Goal: Task Accomplishment & Management: Use online tool/utility

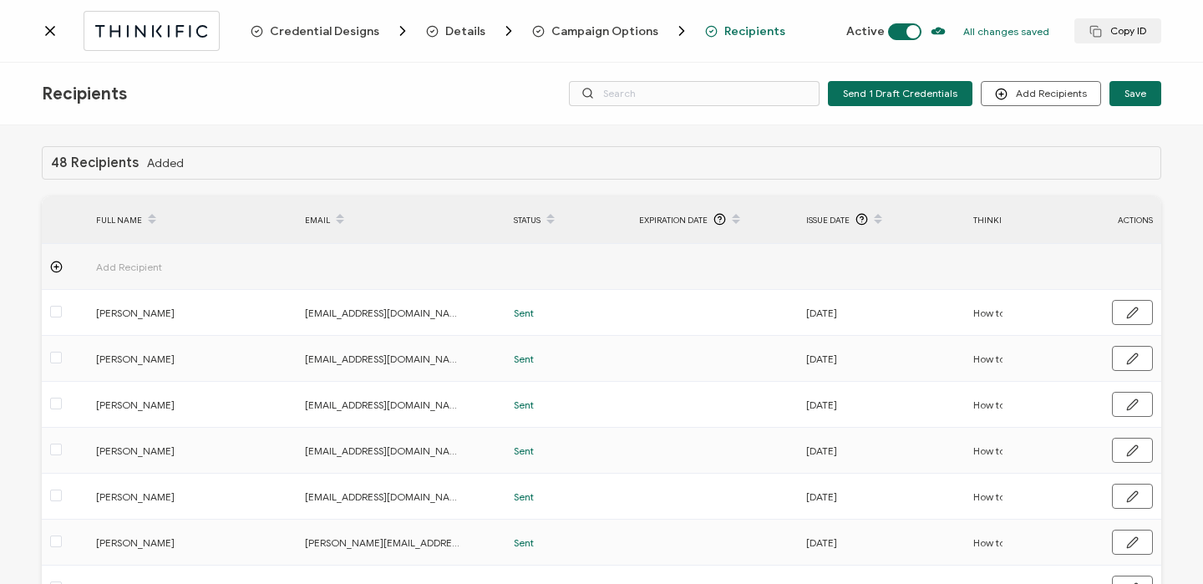
scroll to position [0, 803]
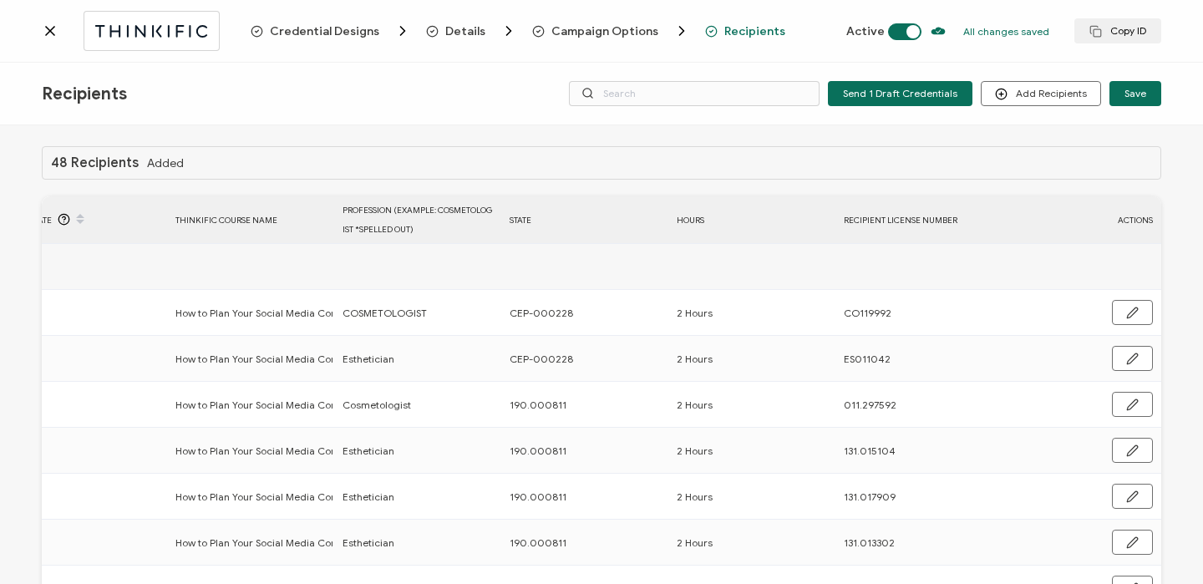
click at [47, 32] on icon at bounding box center [50, 31] width 17 height 17
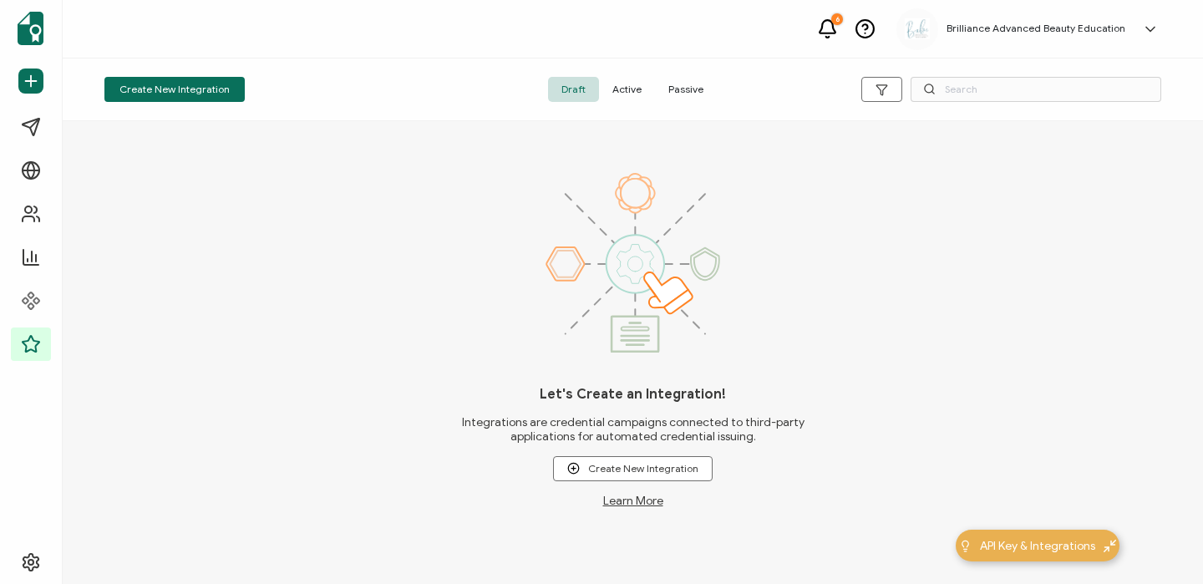
click at [634, 93] on span "Active" at bounding box center [627, 89] width 56 height 25
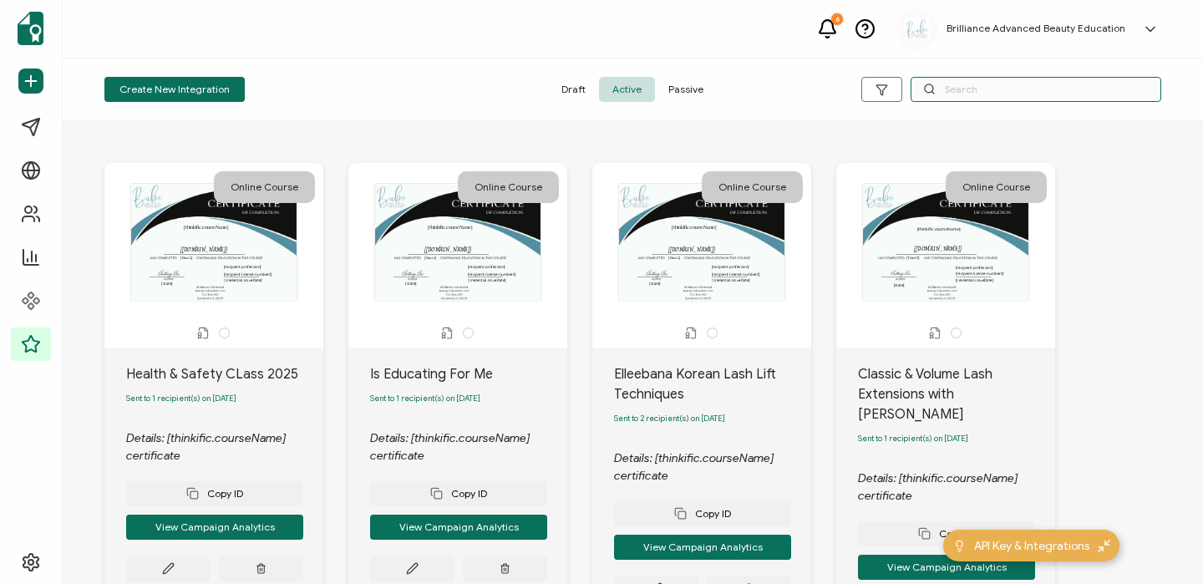
click at [1026, 84] on input "text" at bounding box center [1035, 89] width 251 height 25
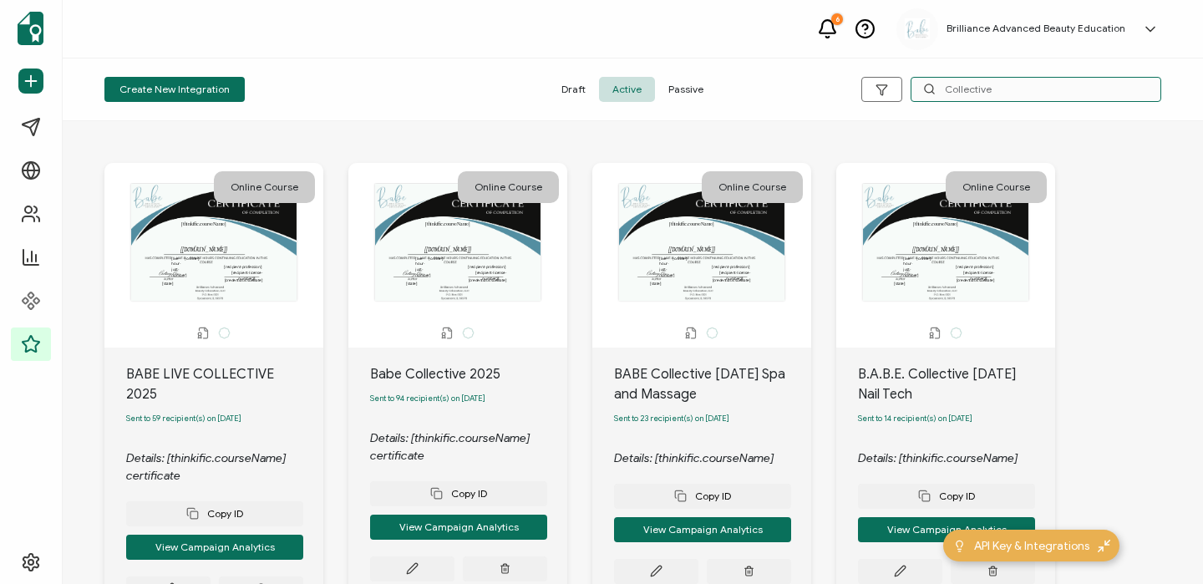
scroll to position [149, 0]
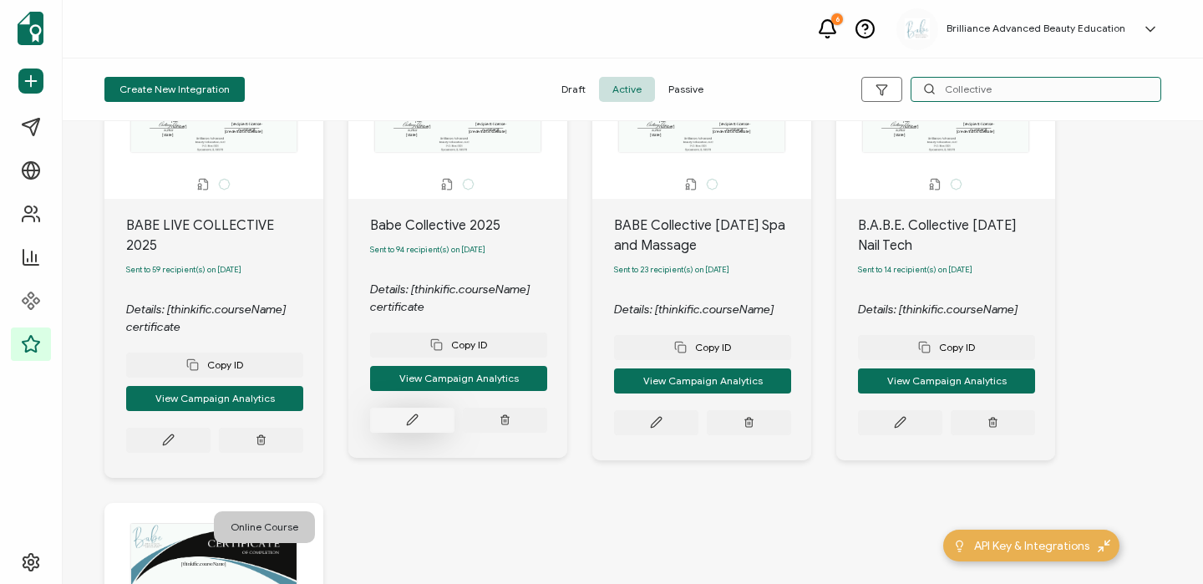
type input "Collective"
click at [413, 423] on icon at bounding box center [412, 419] width 13 height 13
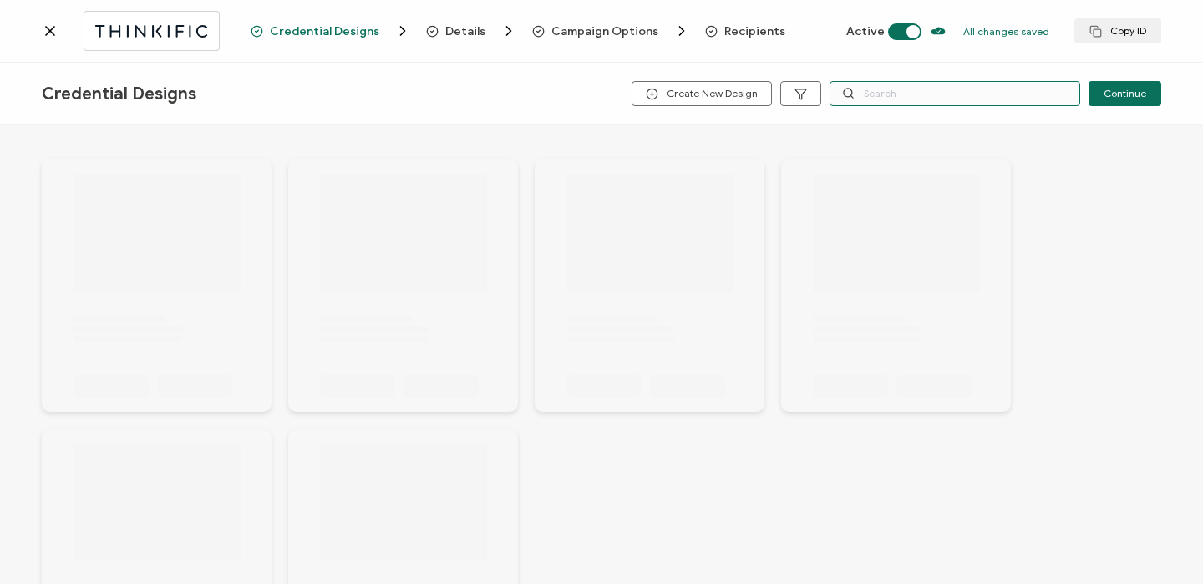
click at [935, 101] on input "text" at bounding box center [954, 93] width 251 height 25
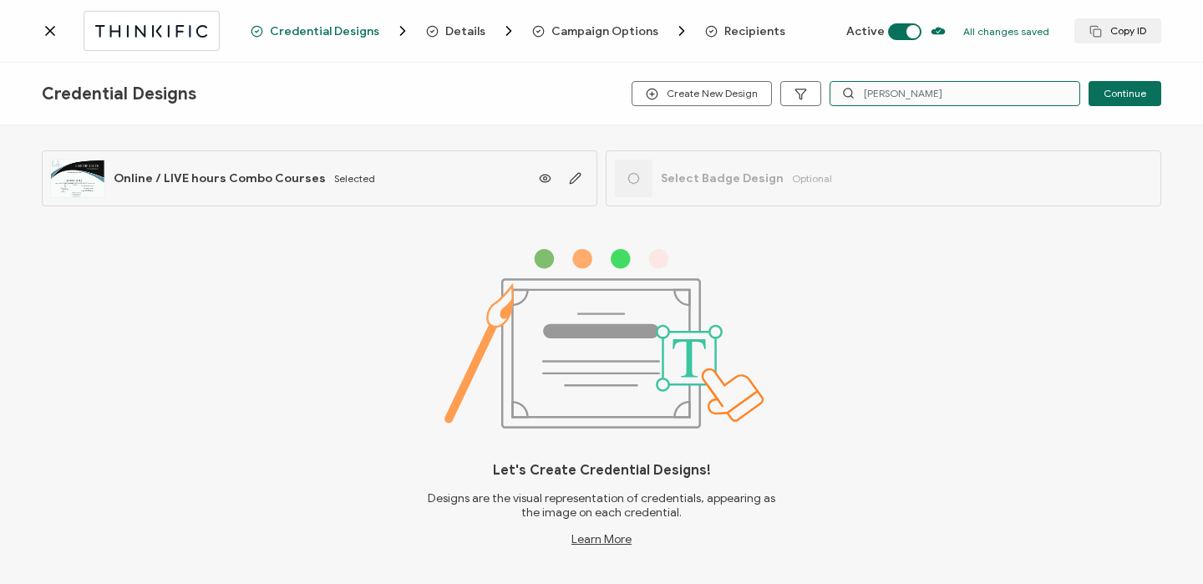
type input "[PERSON_NAME]"
click at [724, 28] on span "Recipients" at bounding box center [754, 31] width 61 height 13
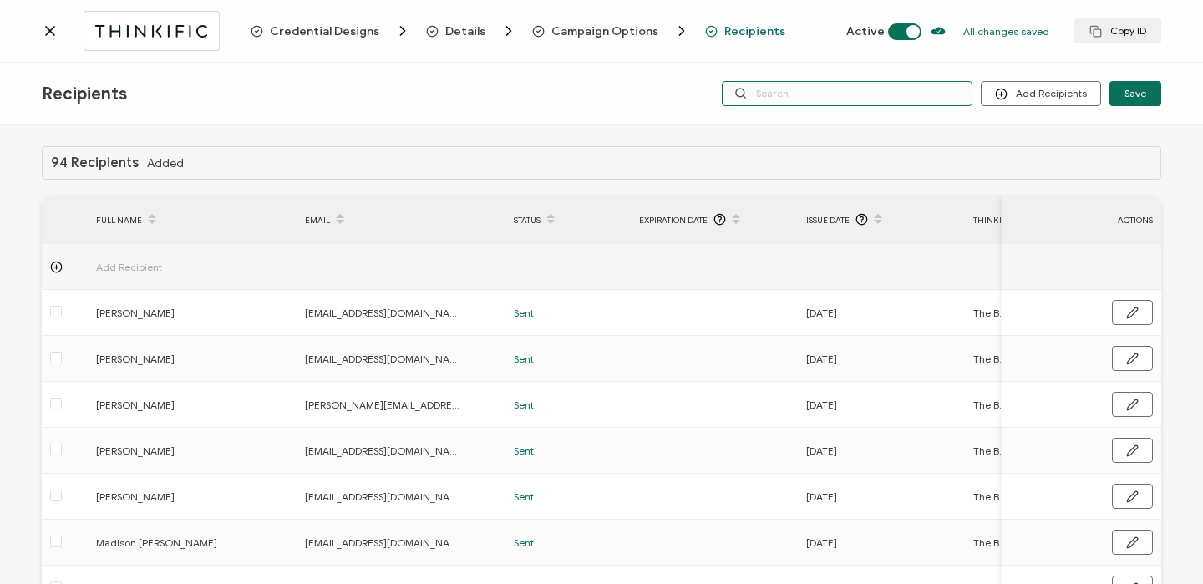
click at [834, 97] on input "text" at bounding box center [847, 93] width 251 height 25
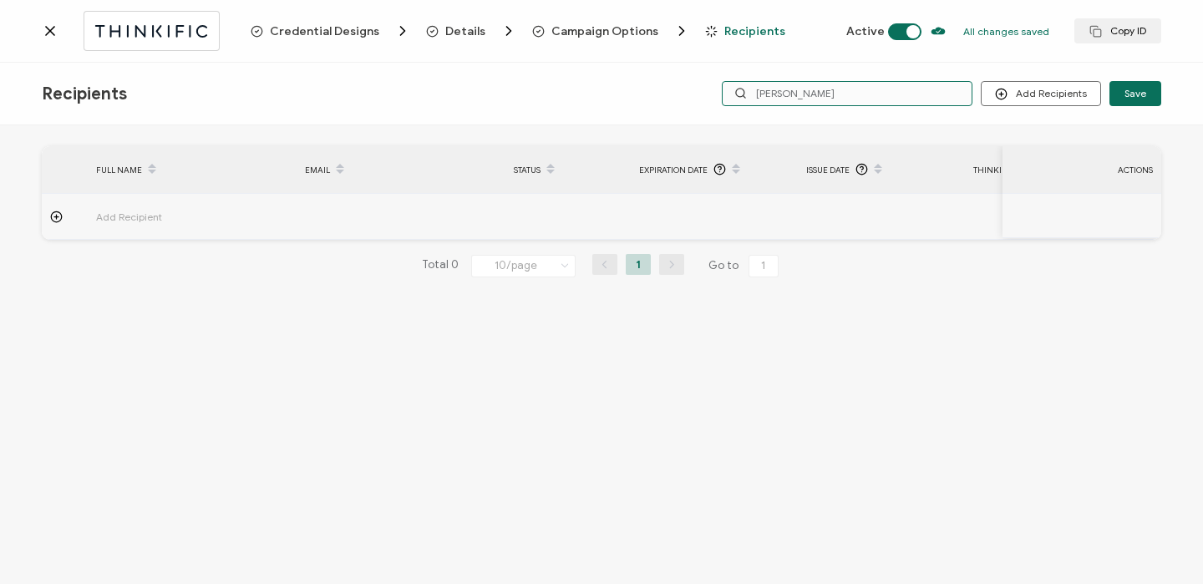
type input "[PERSON_NAME]"
click at [48, 30] on icon at bounding box center [50, 31] width 8 height 8
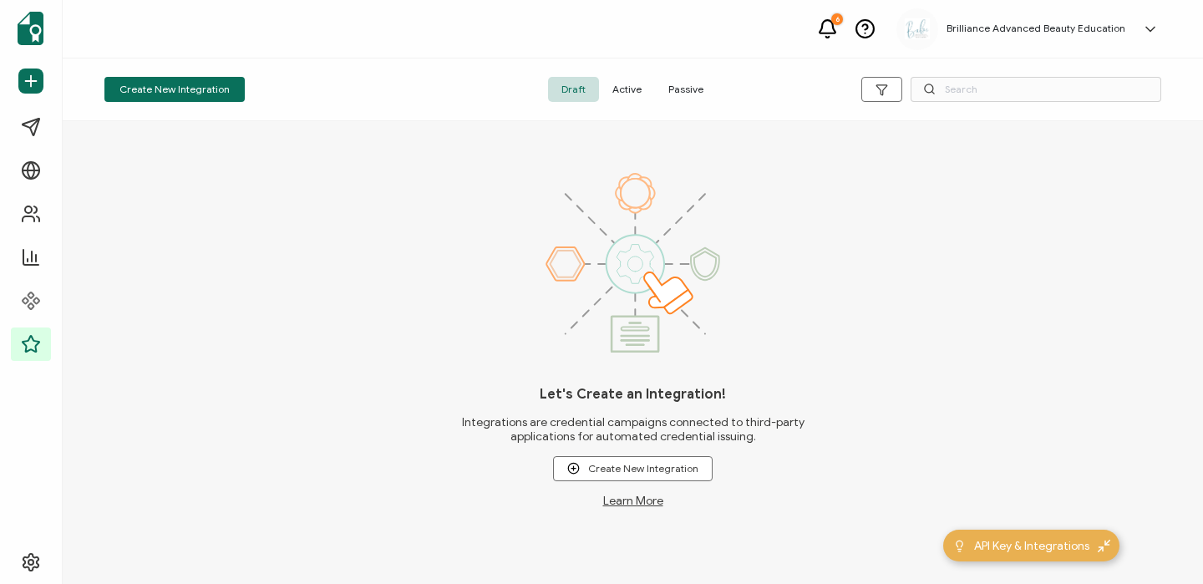
click at [629, 92] on span "Active" at bounding box center [627, 89] width 56 height 25
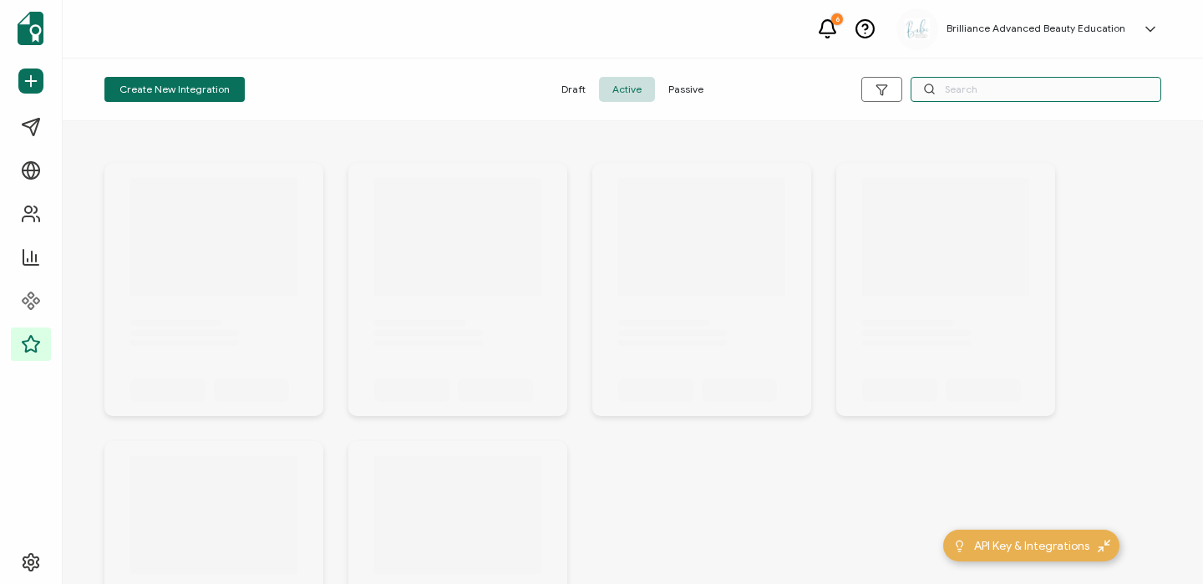
click at [1027, 89] on input "text" at bounding box center [1035, 89] width 251 height 25
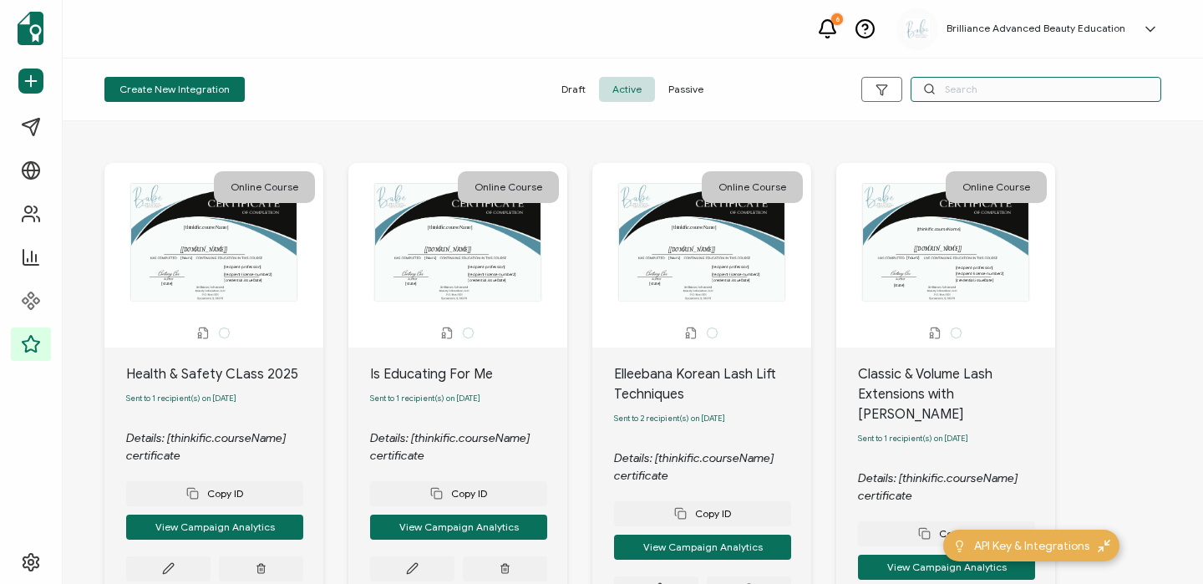
type input "A"
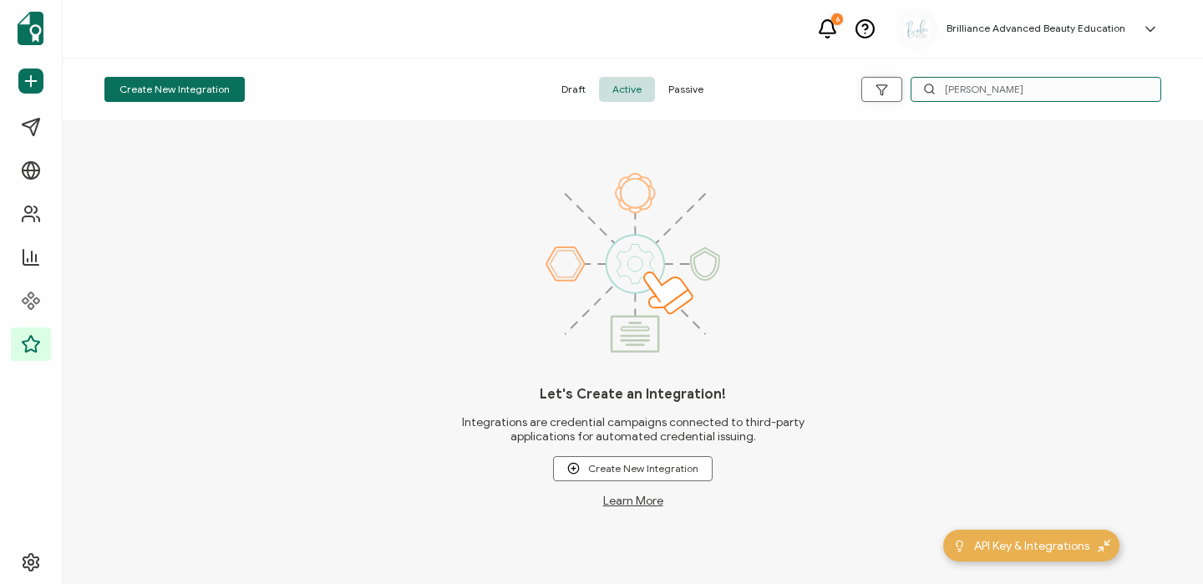
drag, startPoint x: 991, startPoint y: 83, endPoint x: 887, endPoint y: 87, distance: 104.5
click at [887, 87] on div "[PERSON_NAME]" at bounding box center [984, 89] width 352 height 25
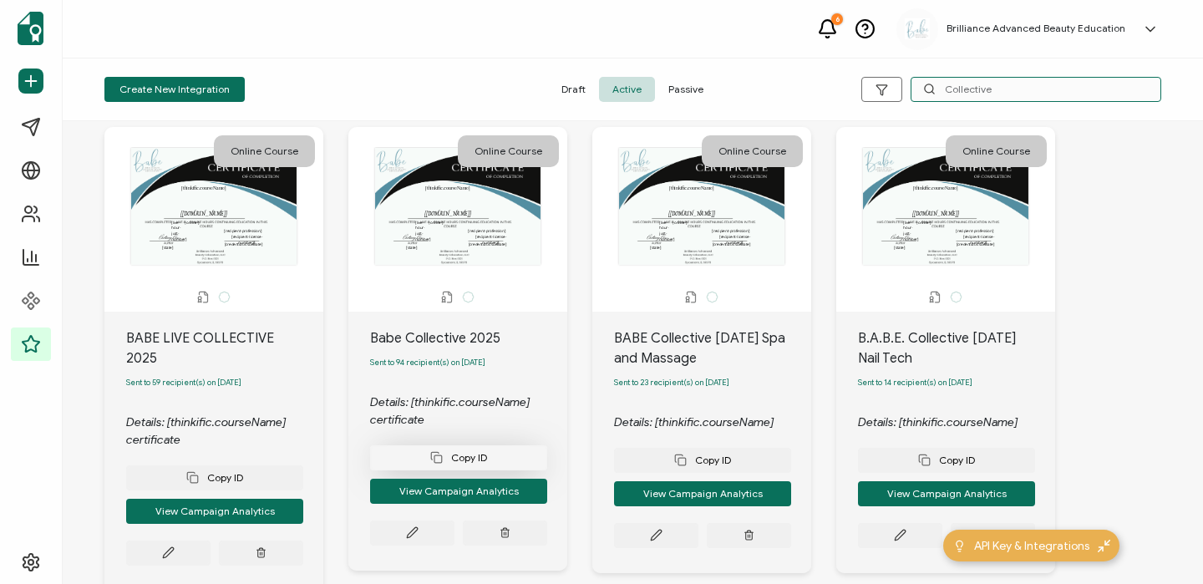
scroll to position [101, 0]
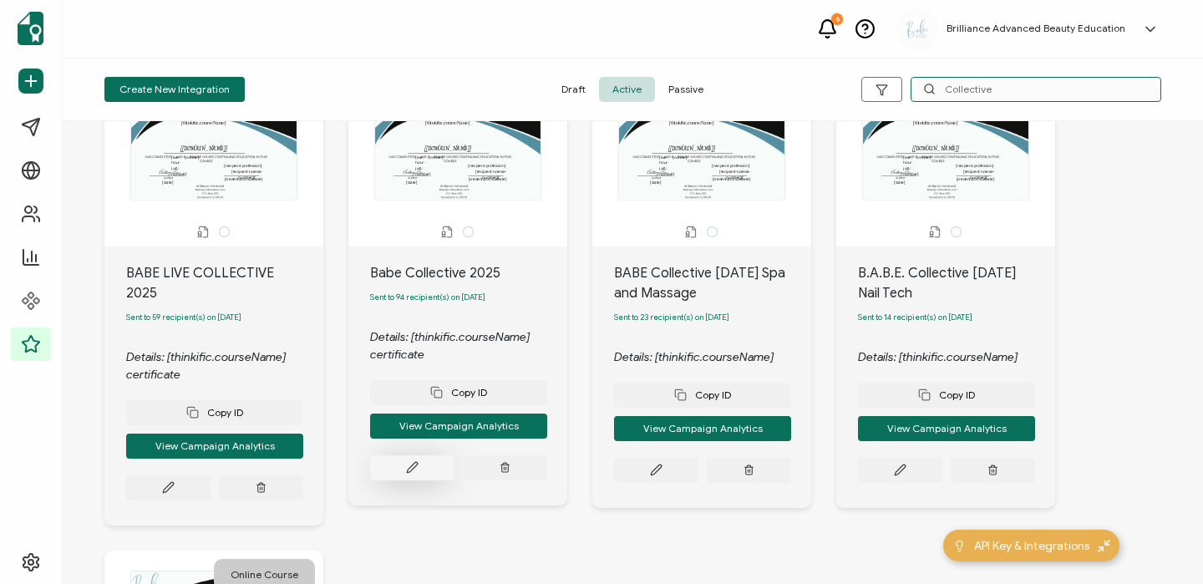
type input "Collective"
click at [416, 467] on icon at bounding box center [412, 468] width 10 height 10
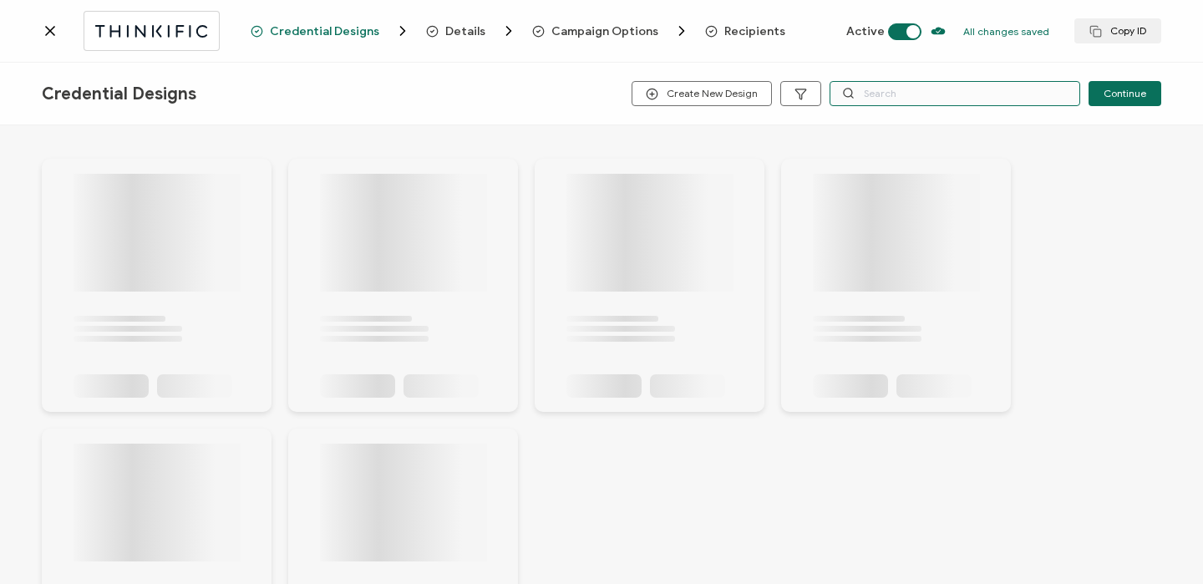
click at [910, 99] on input "text" at bounding box center [954, 93] width 251 height 25
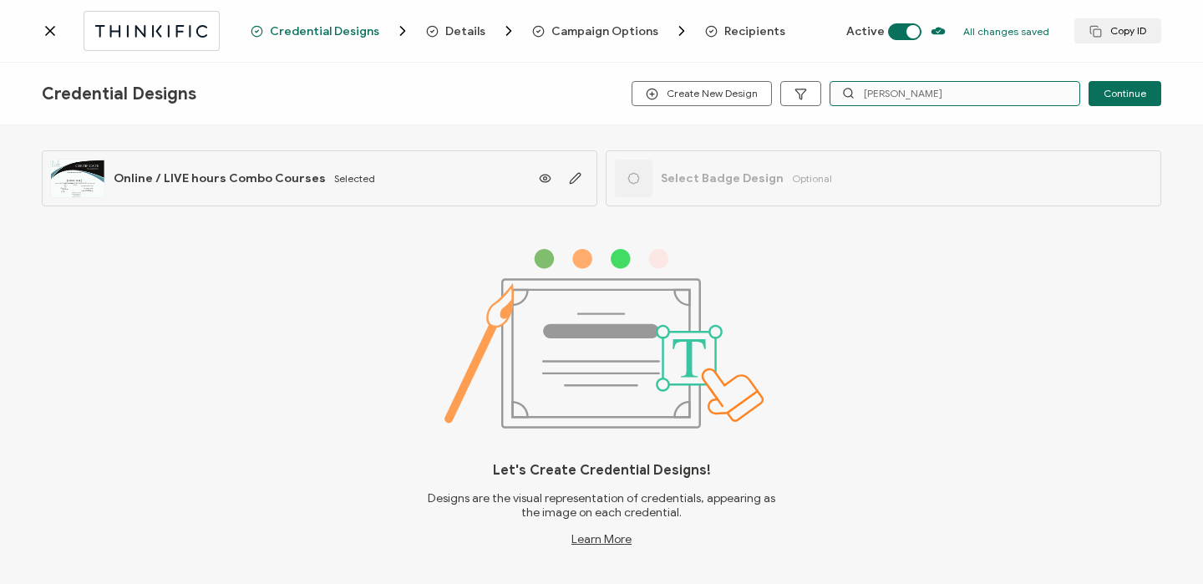
type input "[PERSON_NAME]"
click at [755, 33] on span "Recipients" at bounding box center [754, 31] width 61 height 13
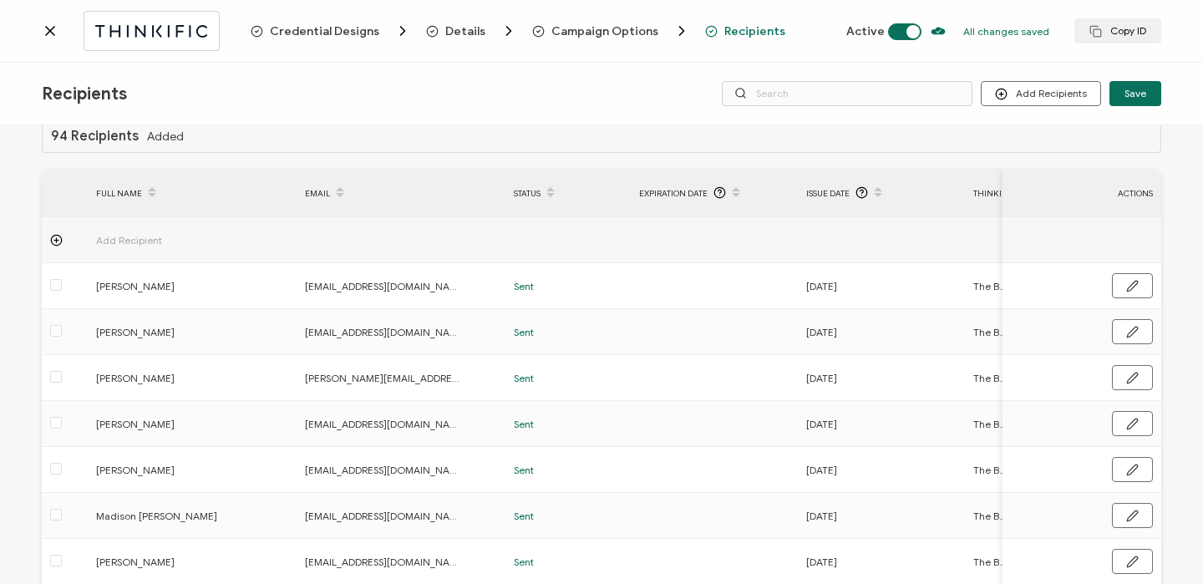
click at [44, 33] on icon at bounding box center [50, 31] width 17 height 17
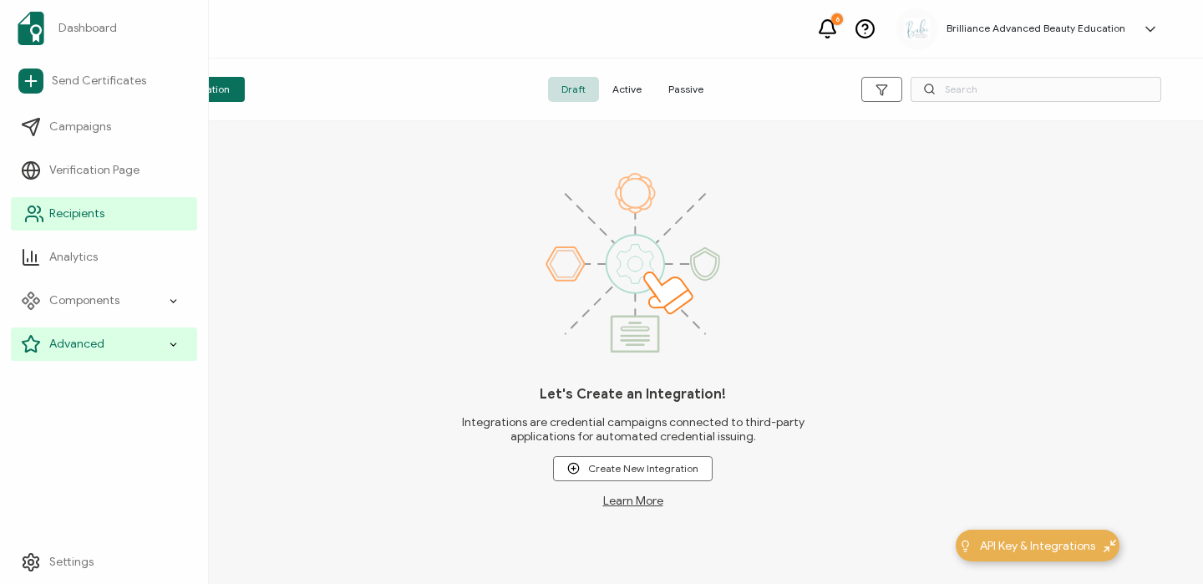
click at [90, 225] on link "Recipients" at bounding box center [104, 213] width 186 height 33
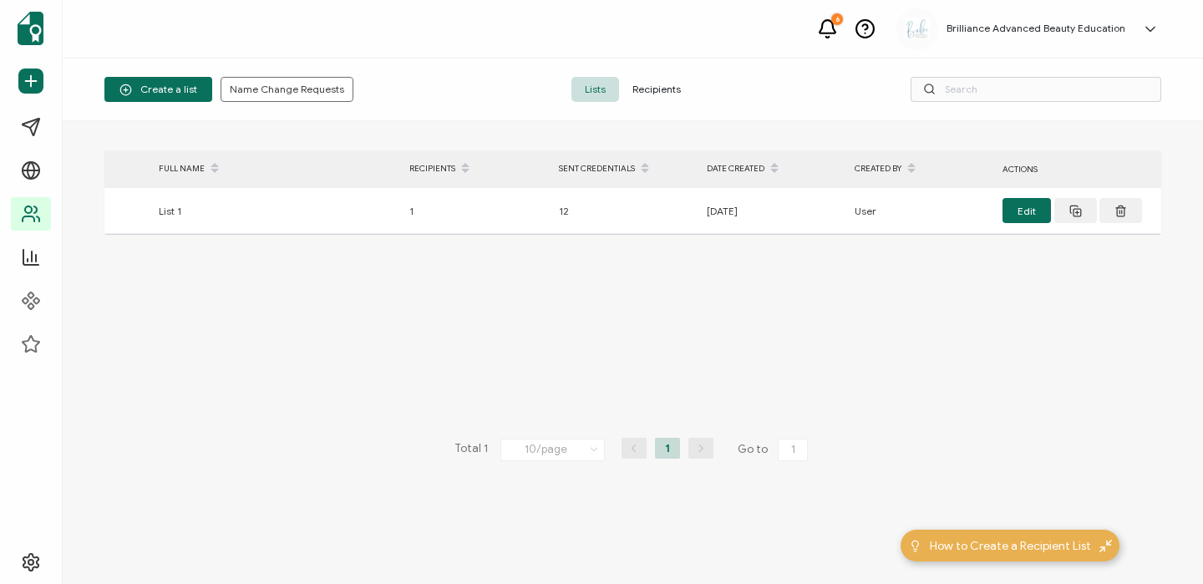
click at [628, 90] on span "Recipients" at bounding box center [656, 89] width 75 height 25
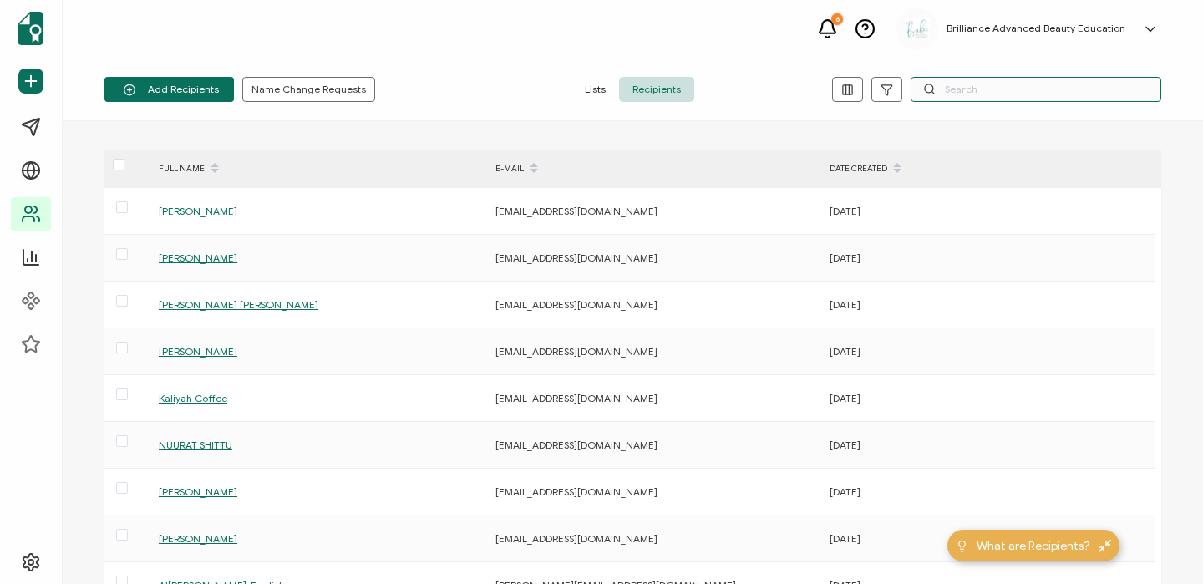
click at [948, 85] on input "text" at bounding box center [1035, 89] width 251 height 25
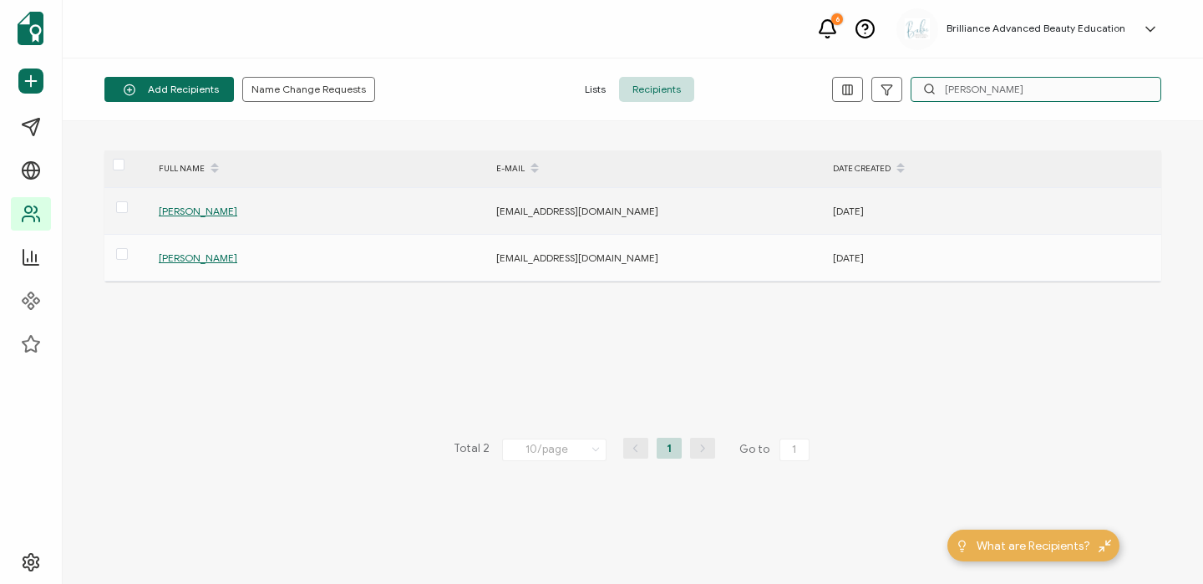
type input "[PERSON_NAME]"
click at [192, 205] on span "[PERSON_NAME]" at bounding box center [198, 211] width 78 height 13
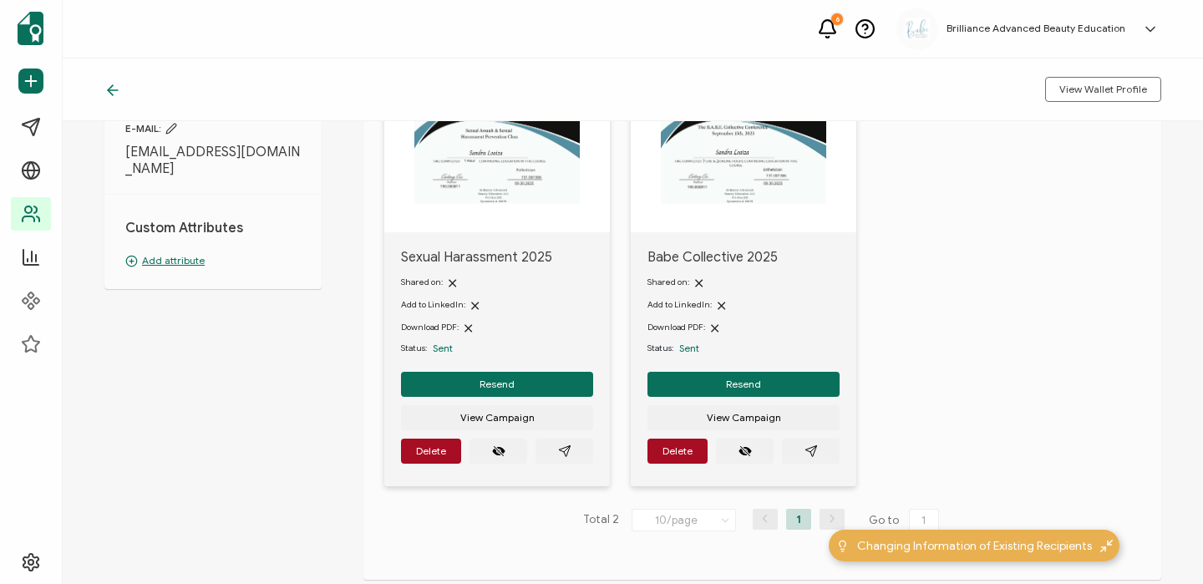
scroll to position [152, 0]
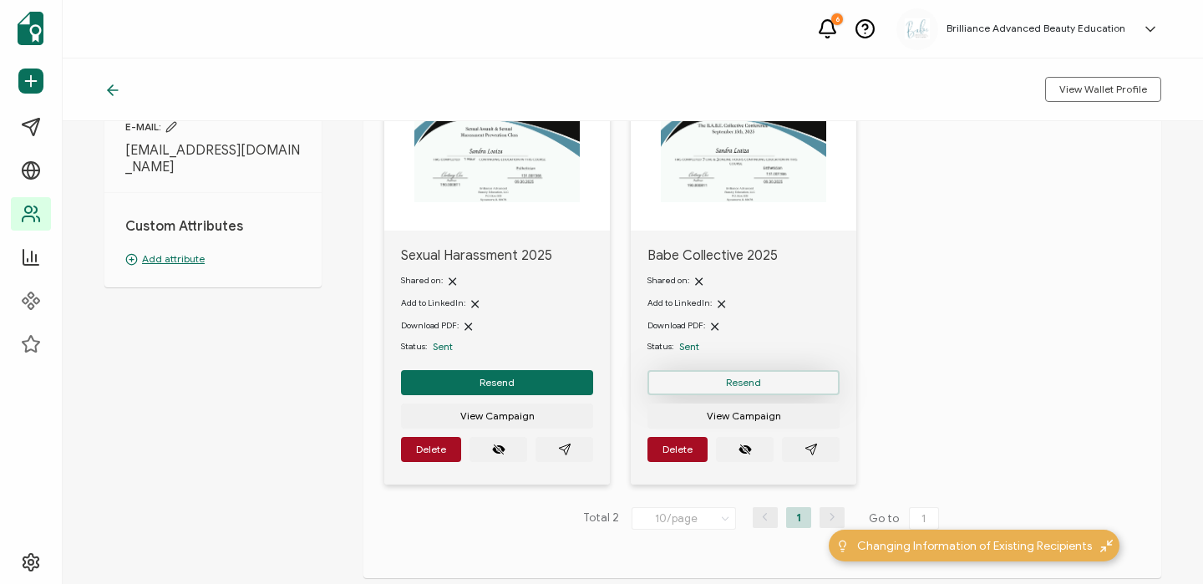
click at [737, 379] on span "Resend" at bounding box center [743, 382] width 35 height 10
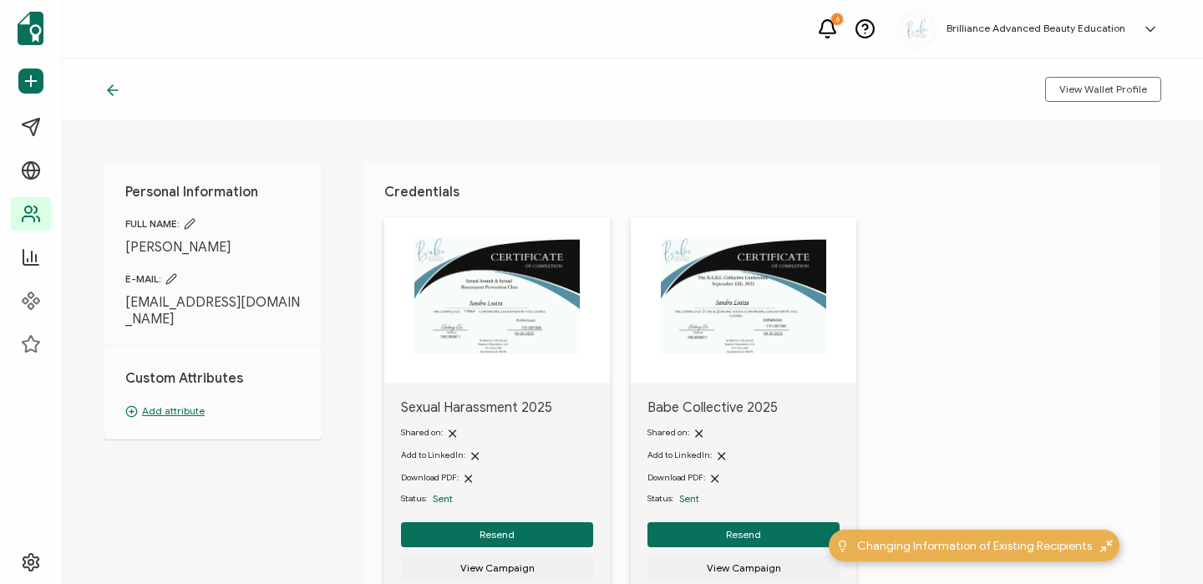
click at [112, 86] on icon at bounding box center [110, 90] width 5 height 10
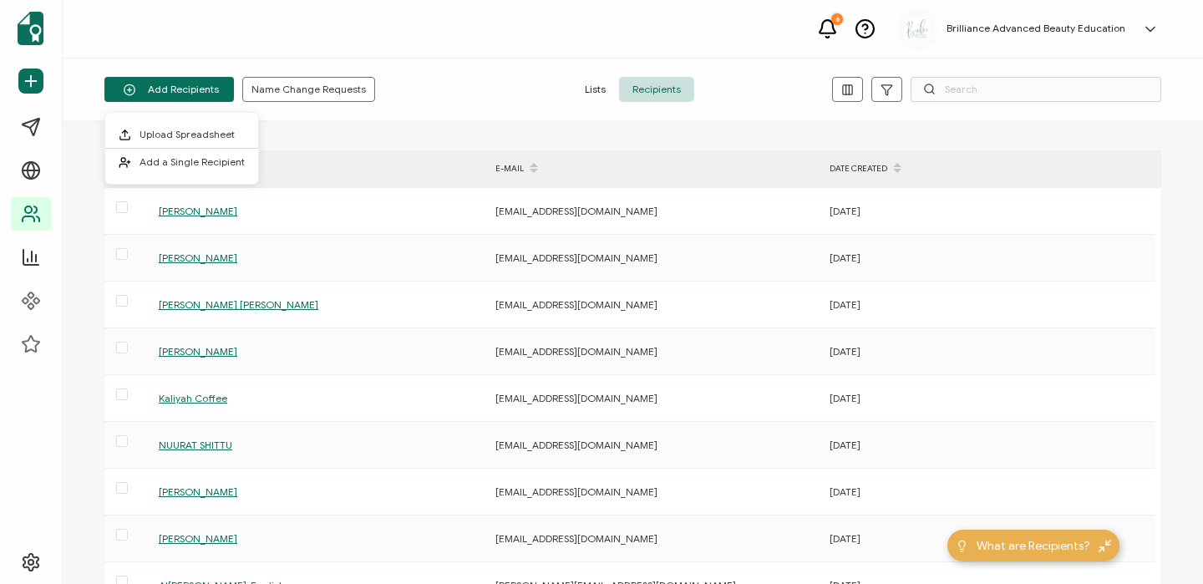
click at [592, 90] on span "Lists" at bounding box center [595, 89] width 48 height 25
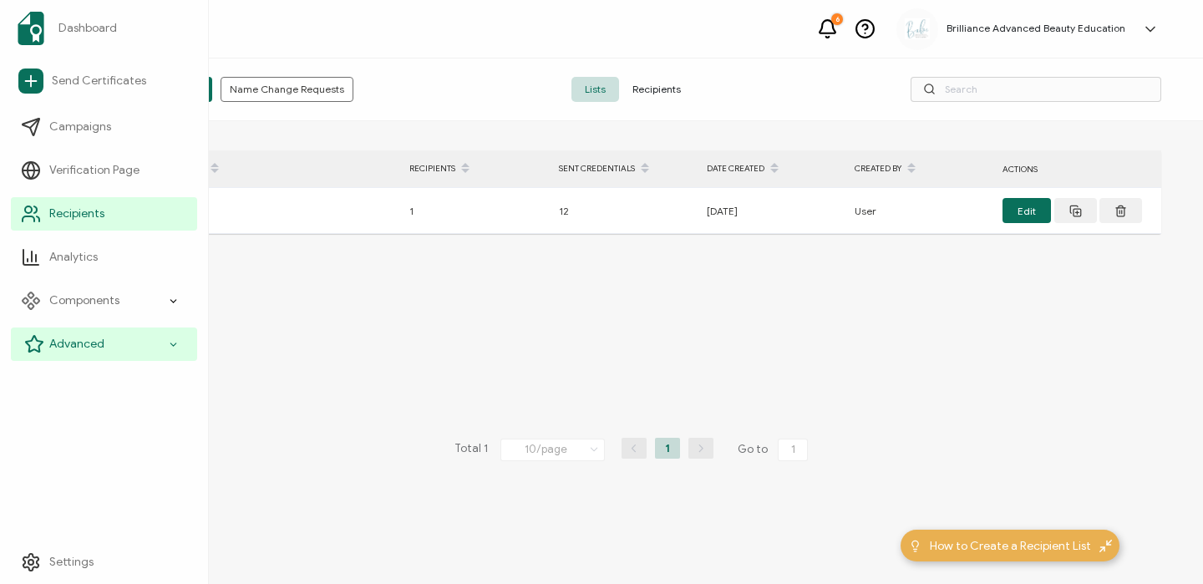
click at [79, 345] on span "Advanced" at bounding box center [76, 344] width 55 height 17
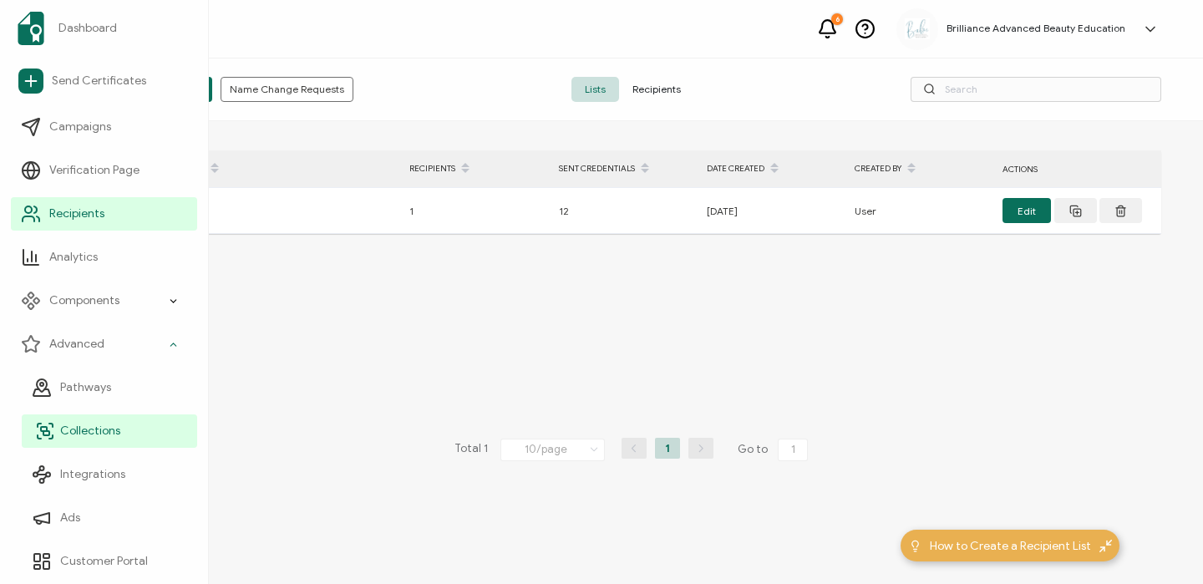
click at [77, 431] on span "Collections" at bounding box center [90, 431] width 60 height 17
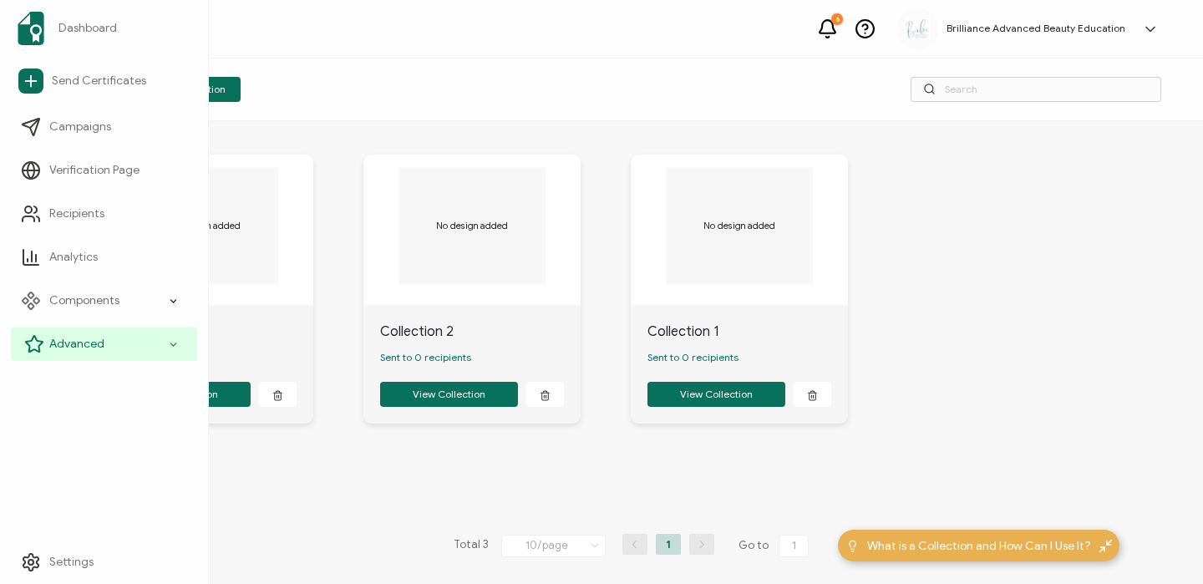
click at [99, 336] on span "Advanced" at bounding box center [76, 344] width 55 height 17
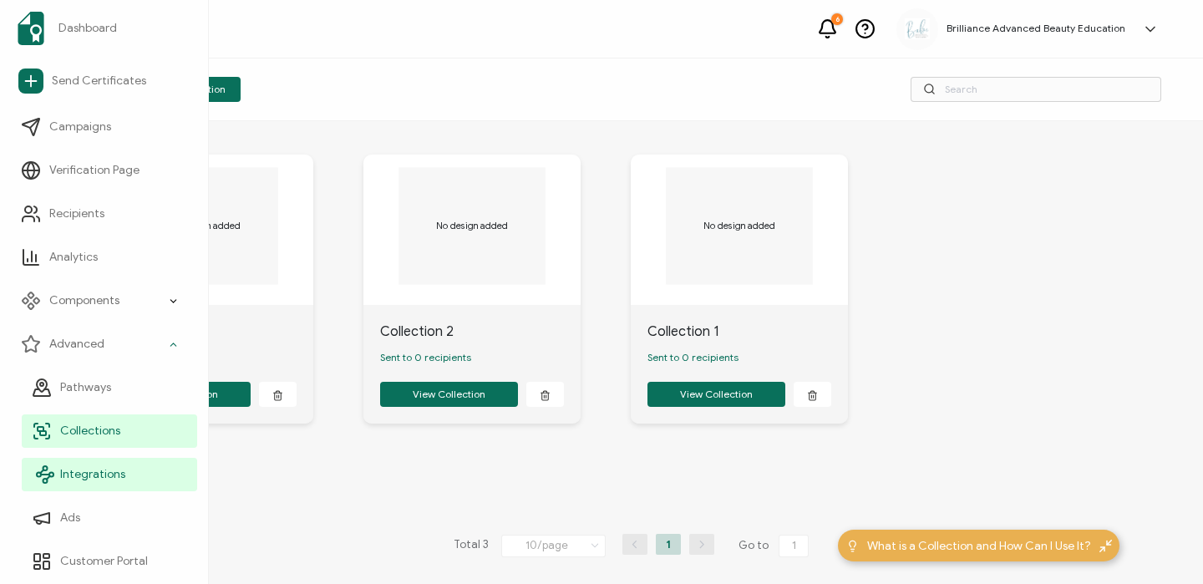
click at [82, 470] on span "Integrations" at bounding box center [92, 474] width 65 height 17
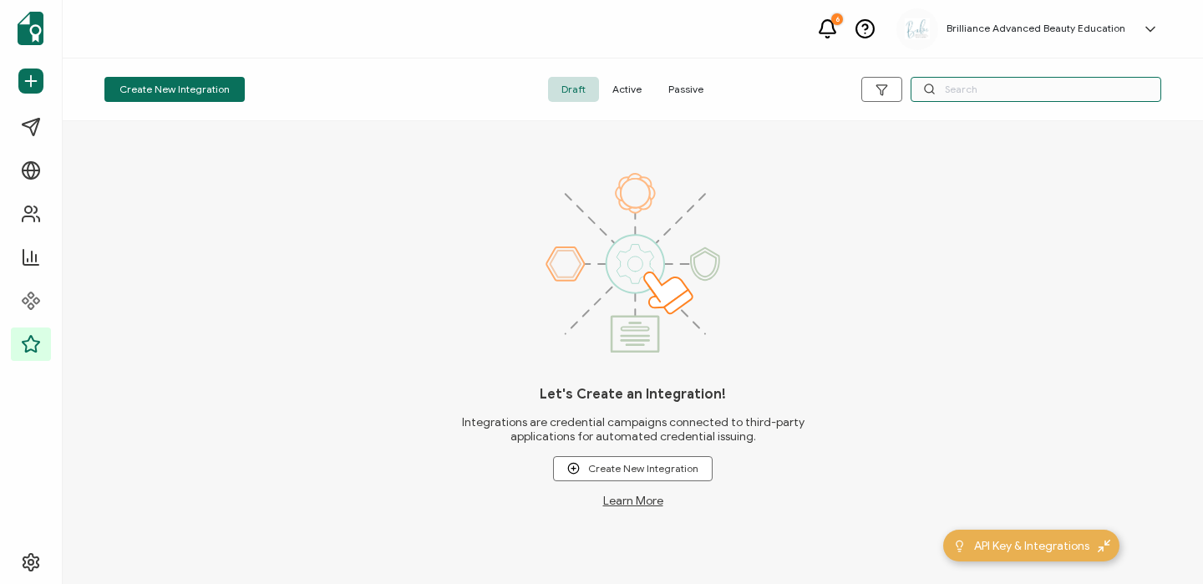
click at [1025, 97] on input "text" at bounding box center [1035, 89] width 251 height 25
type input "Collective"
click at [644, 88] on span "Active" at bounding box center [627, 89] width 56 height 25
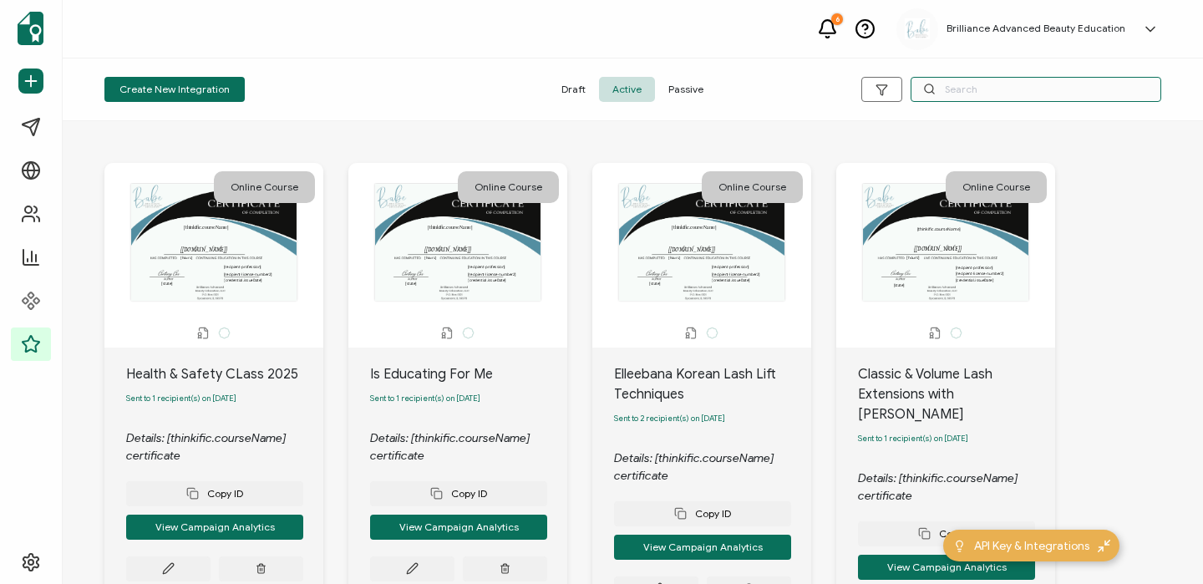
click at [948, 91] on input "text" at bounding box center [1035, 89] width 251 height 25
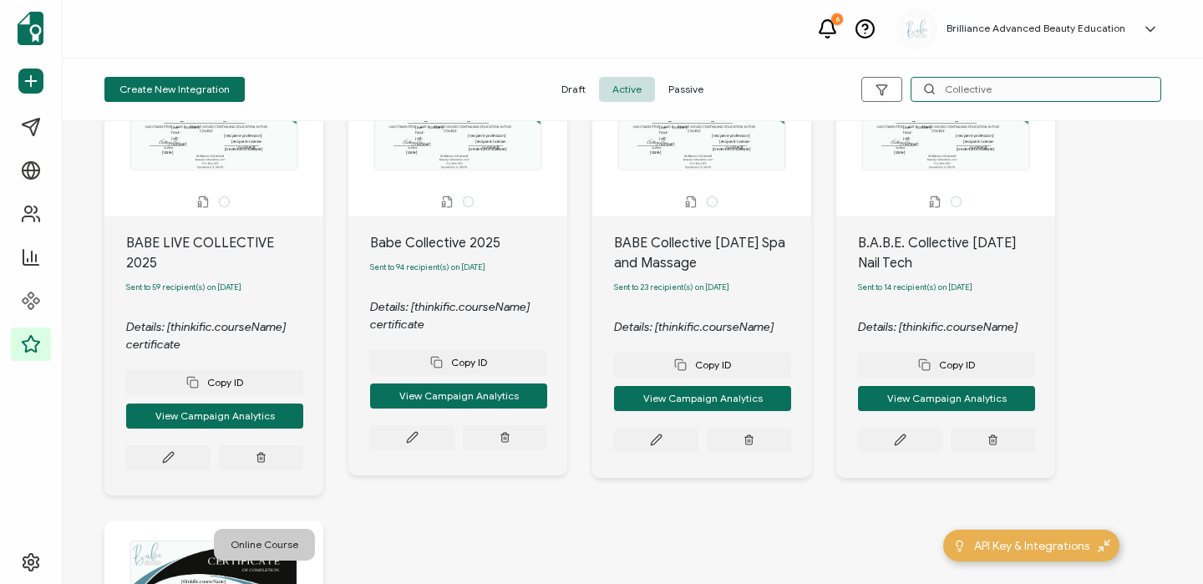
scroll to position [133, 0]
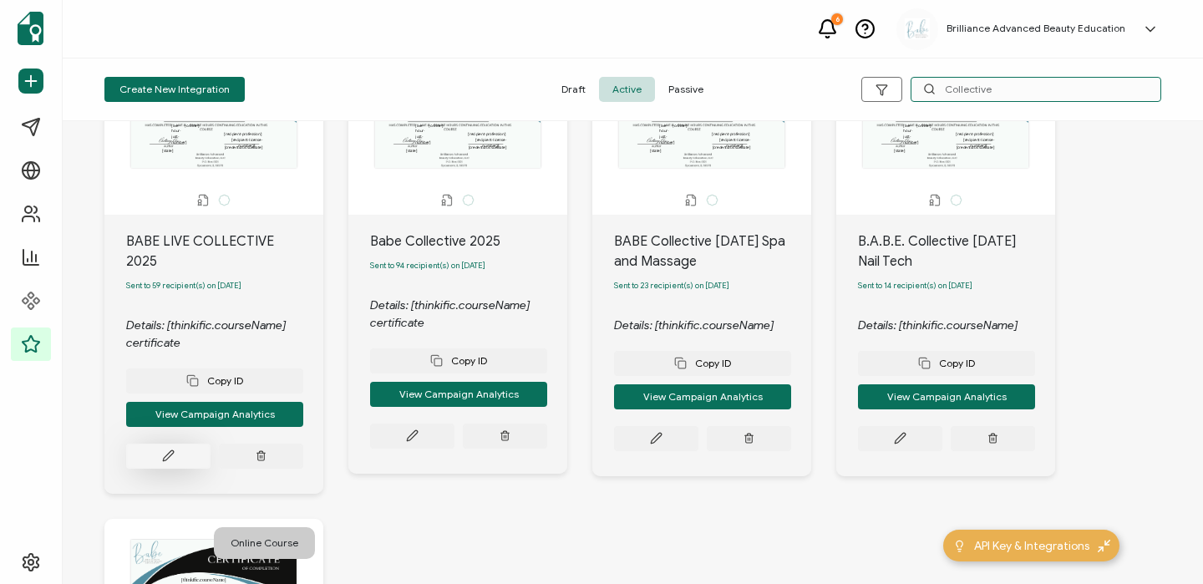
type input "Collective"
click at [162, 449] on icon at bounding box center [168, 455] width 13 height 13
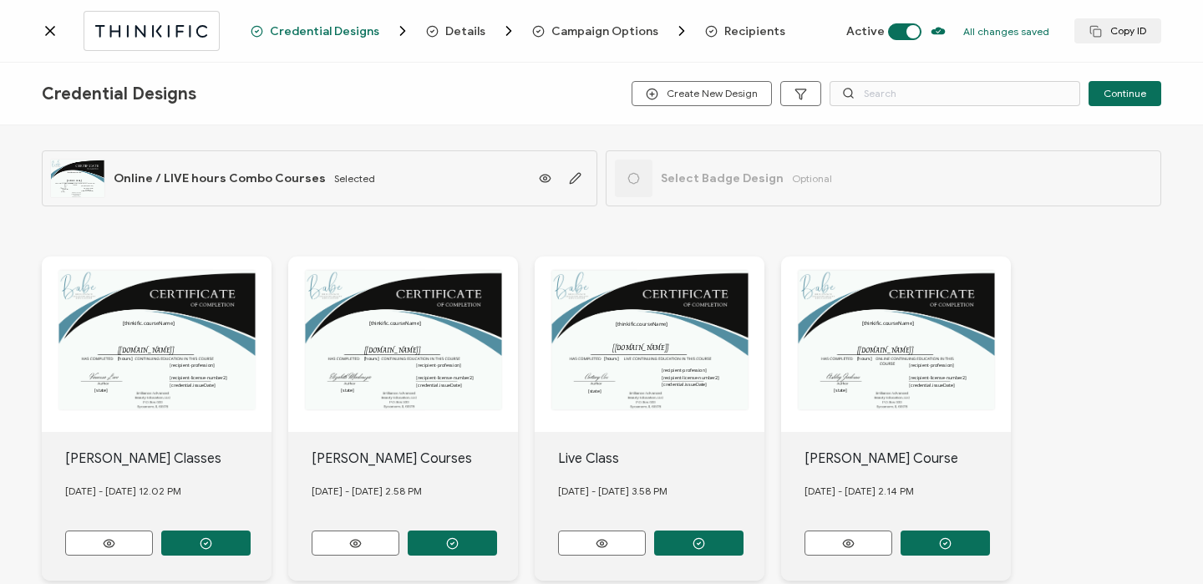
click at [742, 30] on span "Recipients" at bounding box center [754, 31] width 61 height 13
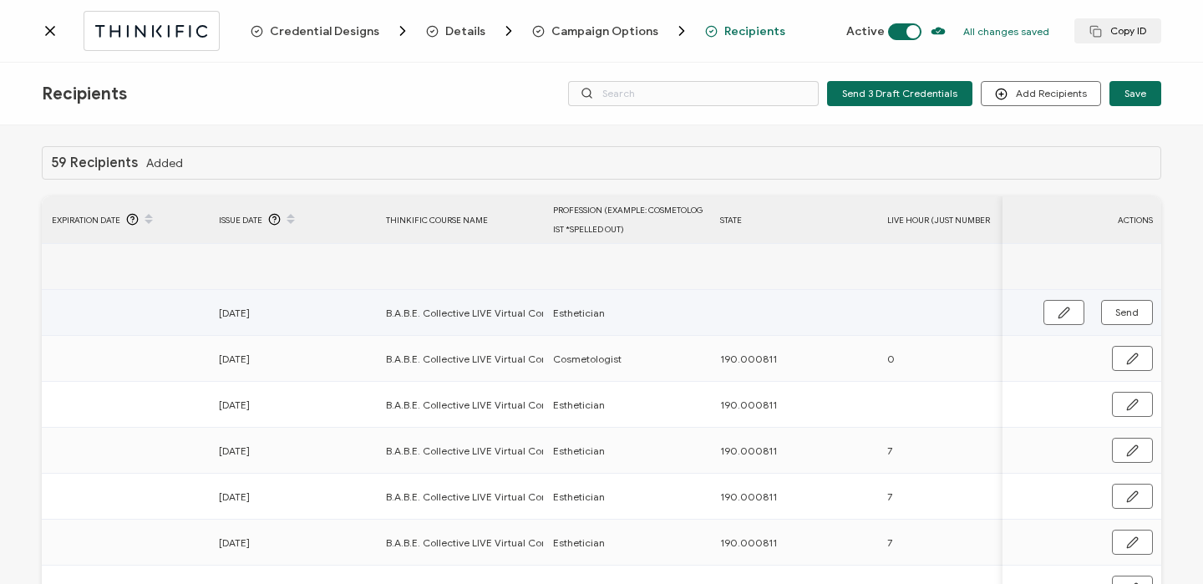
scroll to position [0, 970]
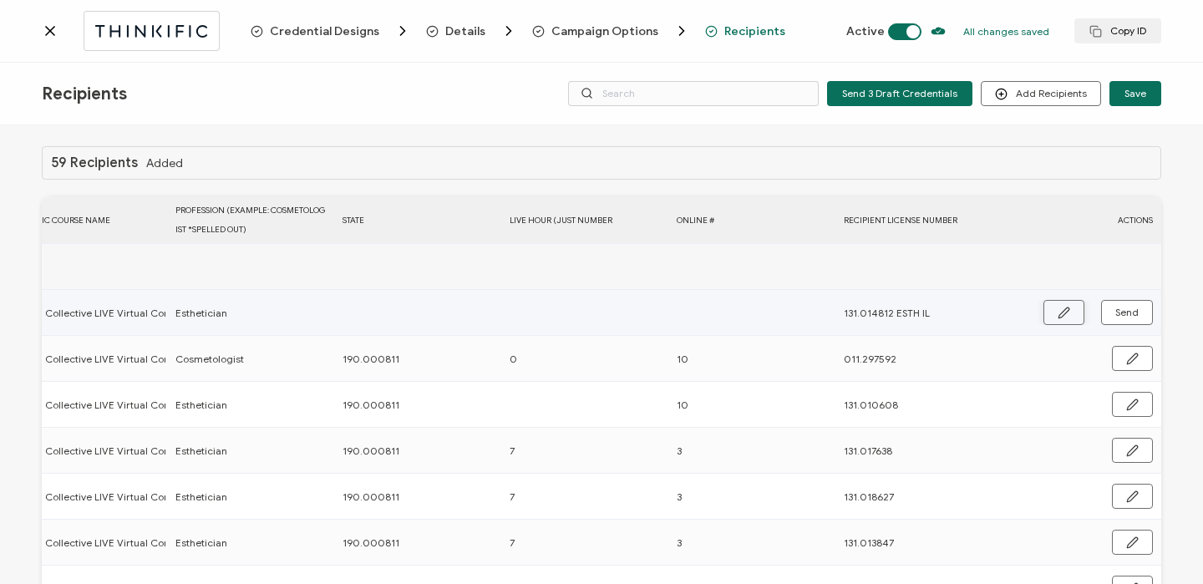
click at [1078, 306] on button "button" at bounding box center [1063, 312] width 41 height 25
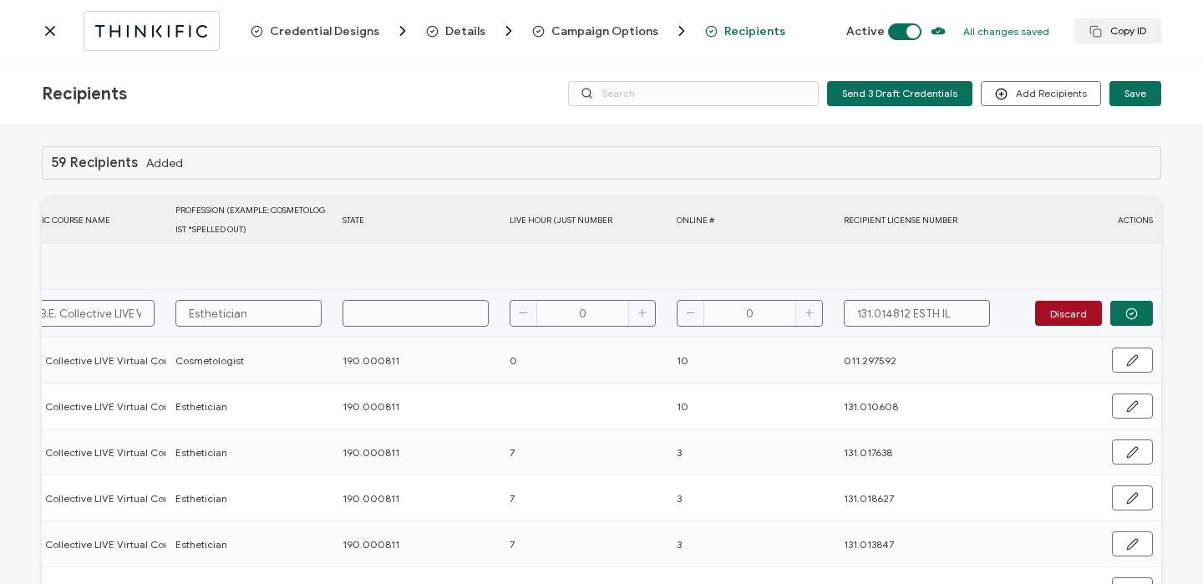
click at [387, 296] on td at bounding box center [417, 314] width 167 height 48
click at [397, 327] on td at bounding box center [417, 314] width 167 height 48
click at [397, 323] on input "text" at bounding box center [415, 313] width 146 height 27
type input "1"
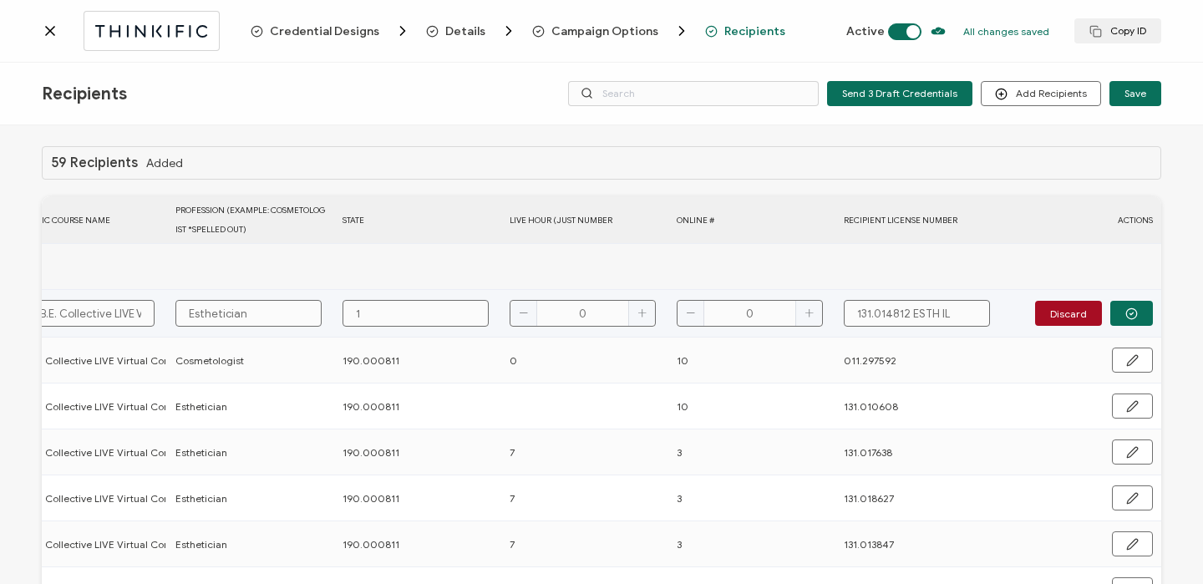
type input "19"
type input "190"
type input "190."
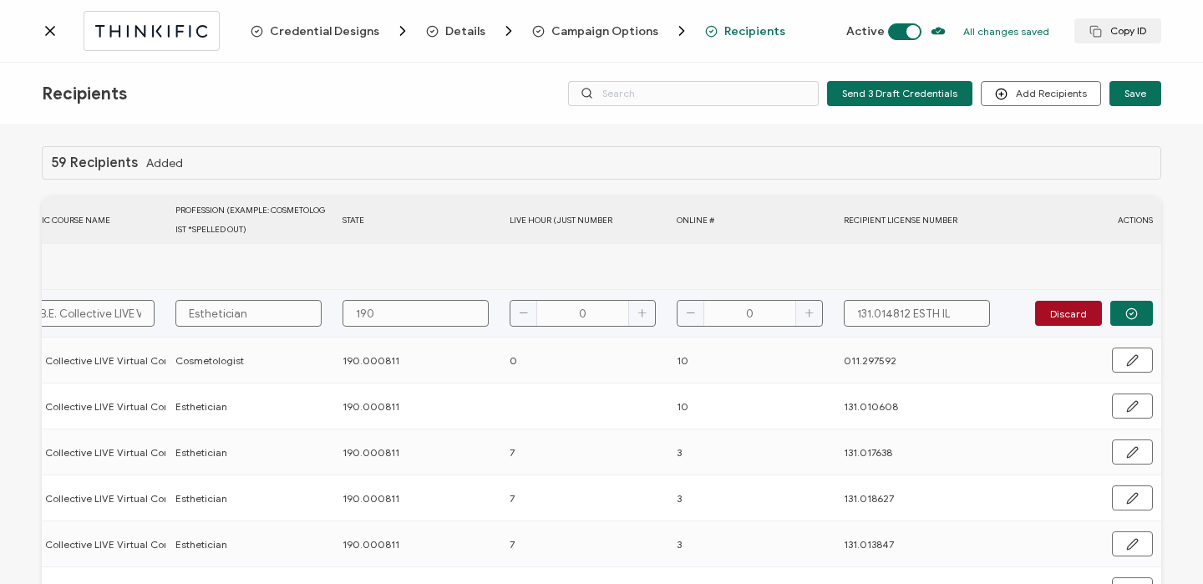
type input "190."
type input "190.0"
type input "190.00"
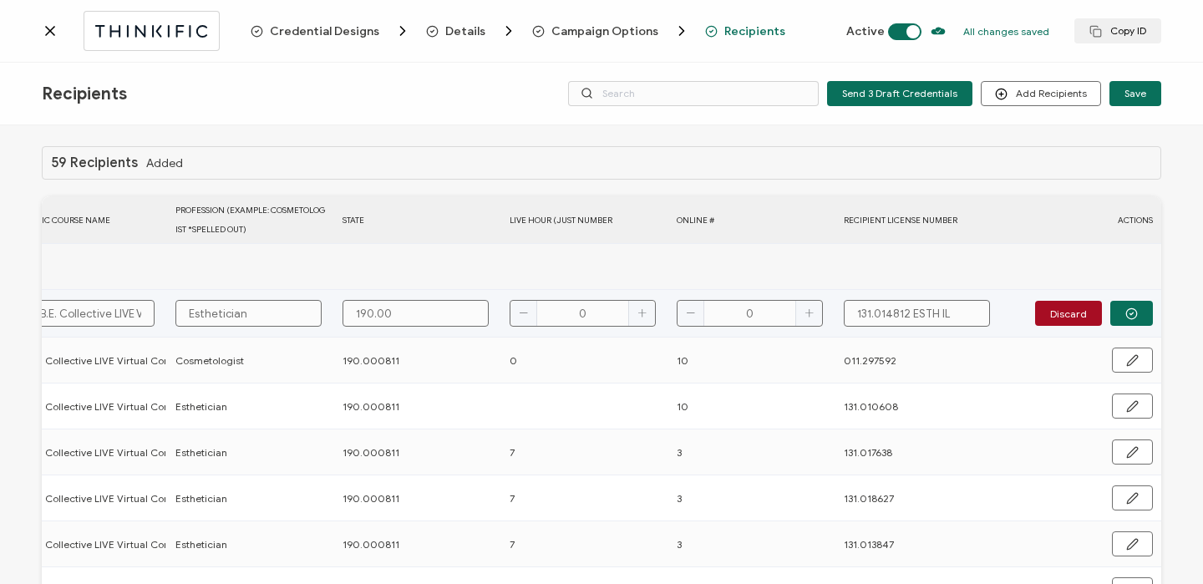
type input "190.000"
type input "190.0008"
type input "190.00081"
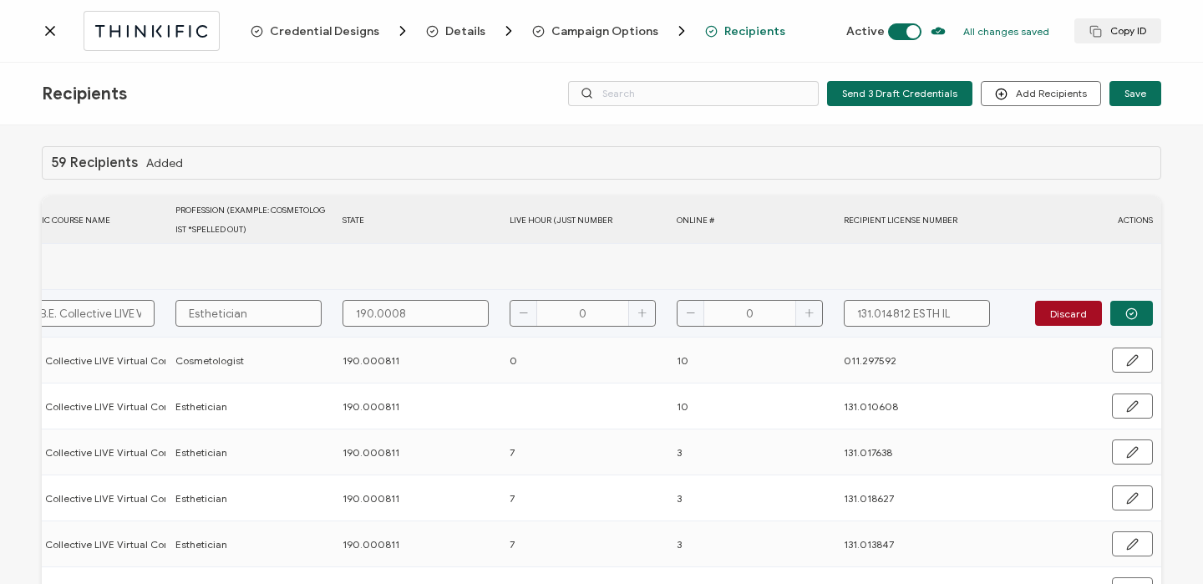
type input "190.00081"
type input "190.000811"
type input "10"
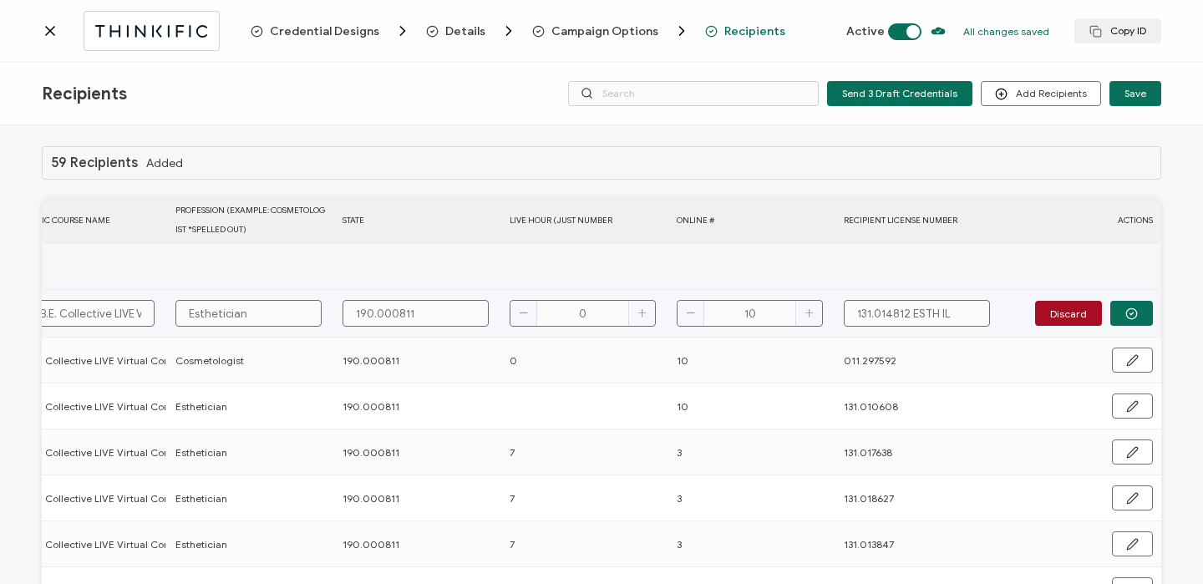
type input "10"
type input "131.014812 ESTH I"
type input "131.014812 ESTH"
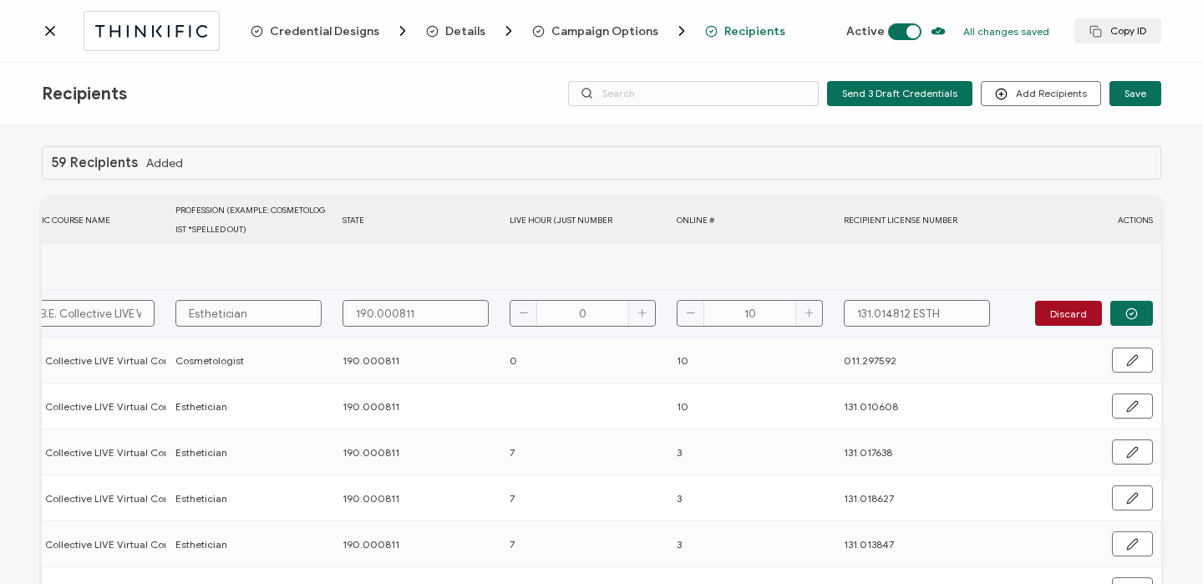
type input "131.014812 ESTH"
type input "131.014812 EST"
type input "131.014812 ES"
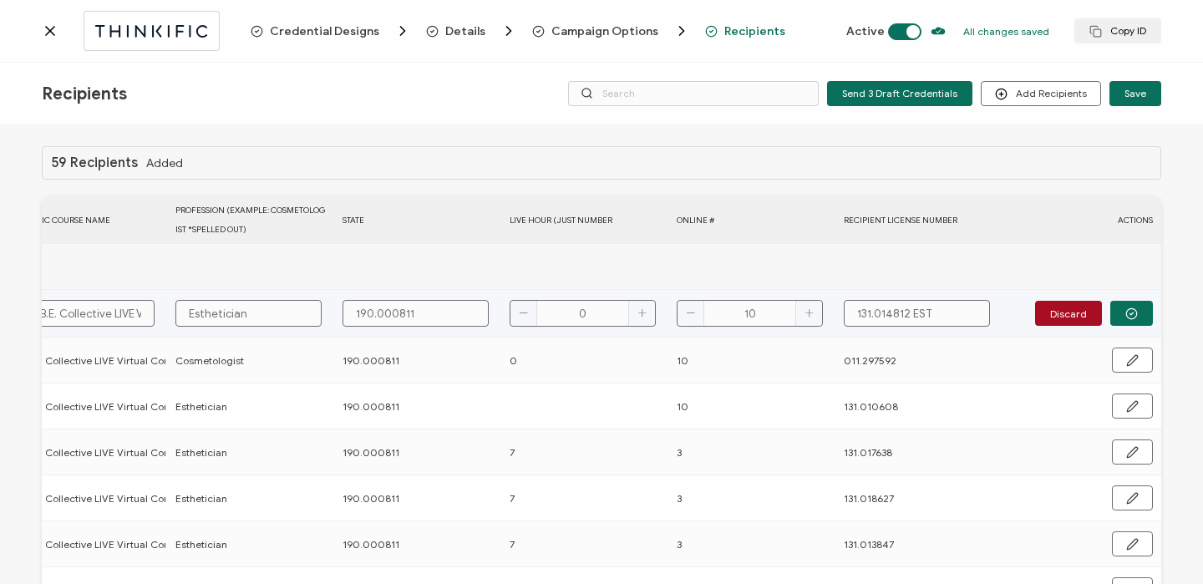
type input "131.014812 ES"
type input "131.014812 E"
type input "131.014812"
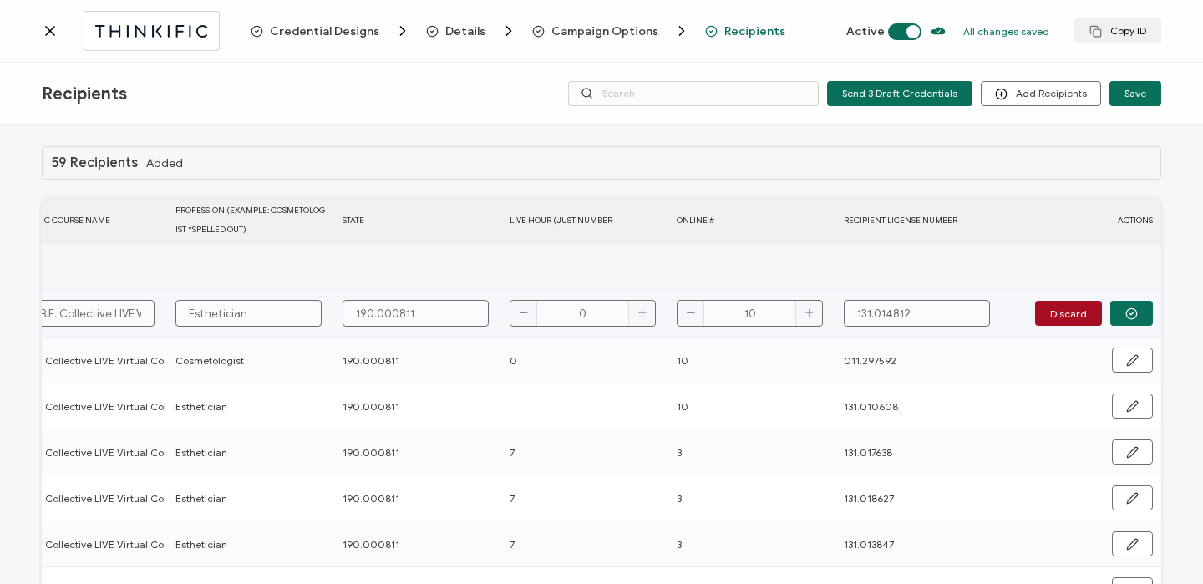
type input "131.014812"
click at [1119, 298] on td "Discard" at bounding box center [1081, 314] width 159 height 48
click at [1125, 314] on icon "button" at bounding box center [1131, 313] width 13 height 13
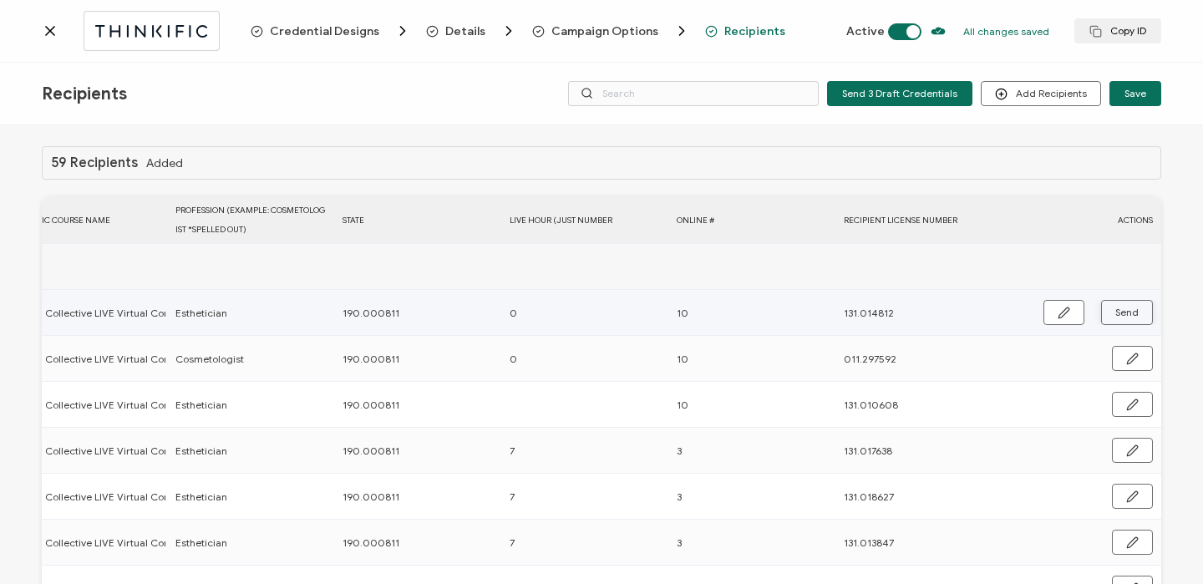
click at [1118, 314] on span "Send" at bounding box center [1126, 312] width 23 height 10
